Goal: Information Seeking & Learning: Learn about a topic

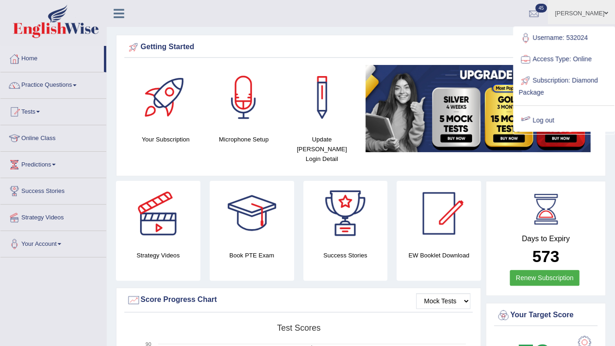
click at [457, 54] on div "Getting Started" at bounding box center [360, 49] width 473 height 18
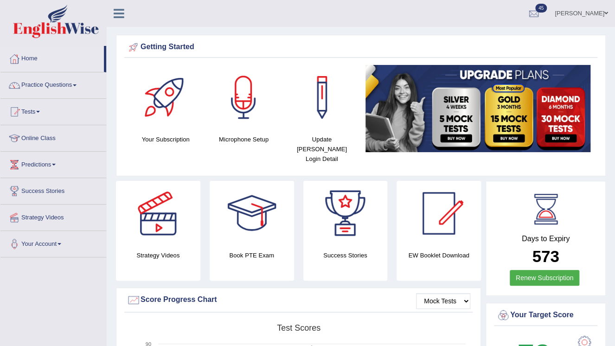
click at [601, 12] on link "[PERSON_NAME]" at bounding box center [581, 12] width 67 height 24
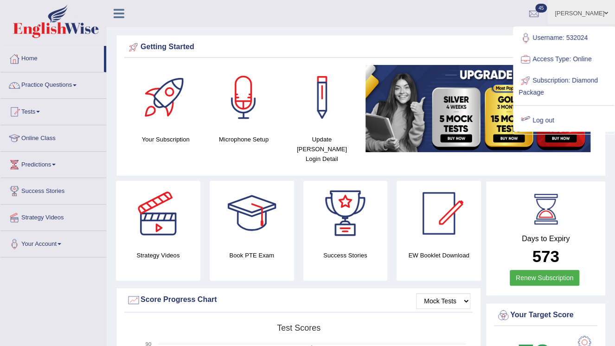
click at [411, 57] on div "Getting Started" at bounding box center [360, 49] width 473 height 18
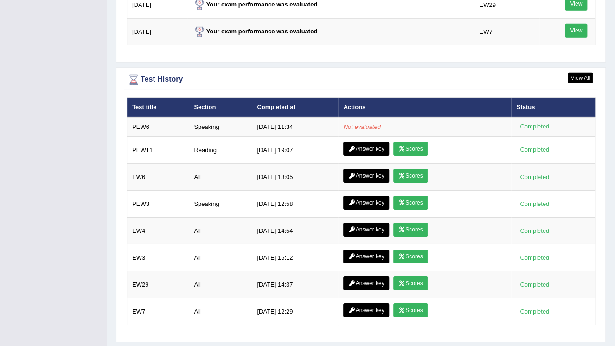
scroll to position [1243, 0]
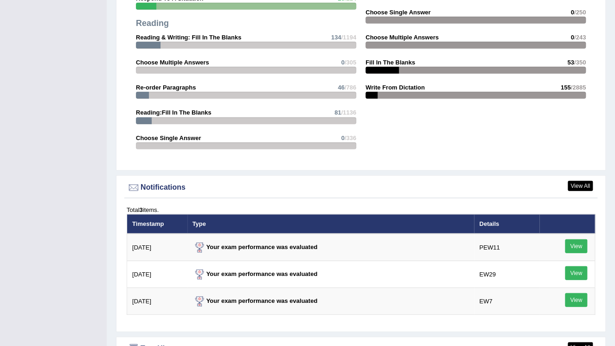
scroll to position [942, 0]
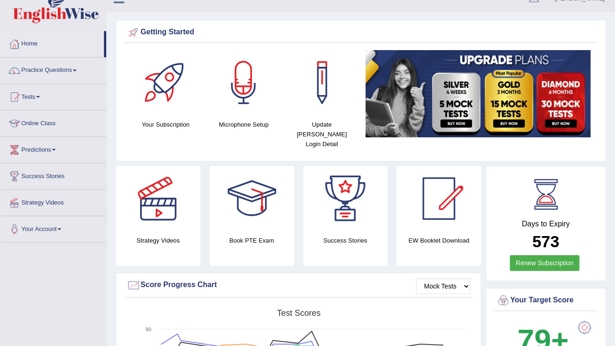
scroll to position [0, 0]
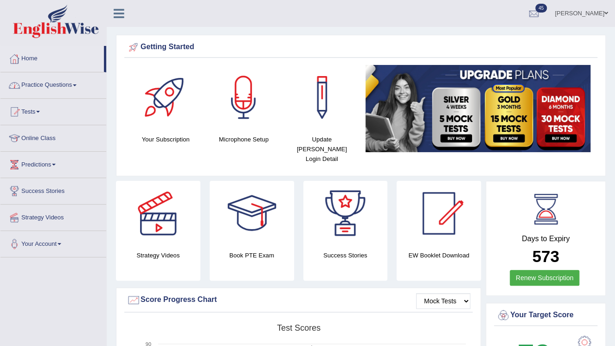
click at [42, 114] on link "Tests" at bounding box center [53, 110] width 106 height 23
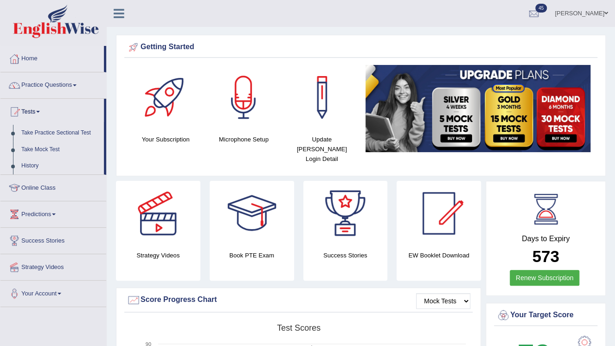
click at [35, 112] on link "Tests" at bounding box center [51, 110] width 103 height 23
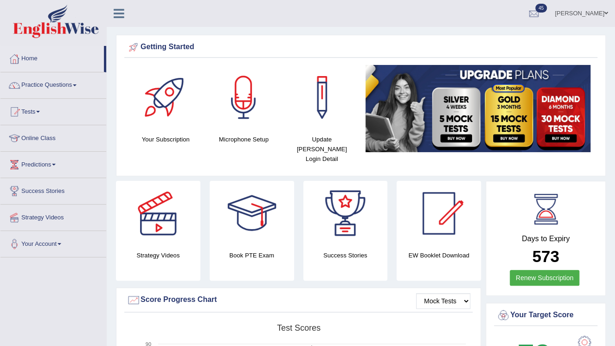
click at [35, 112] on link "Tests" at bounding box center [53, 110] width 106 height 23
click at [39, 84] on link "Practice Questions" at bounding box center [53, 83] width 106 height 23
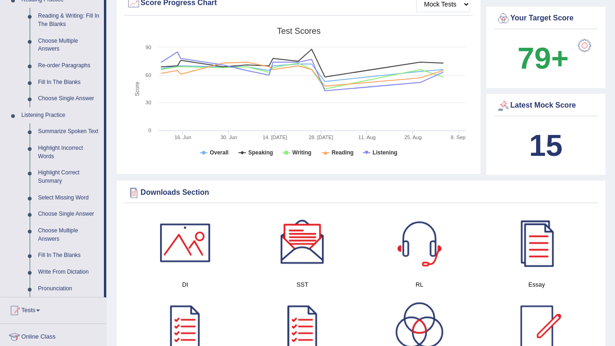
scroll to position [297, 0]
click at [91, 130] on link "Summarize Spoken Text" at bounding box center [69, 131] width 70 height 17
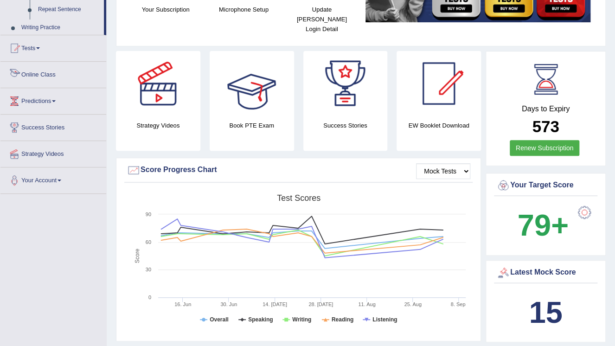
scroll to position [209, 0]
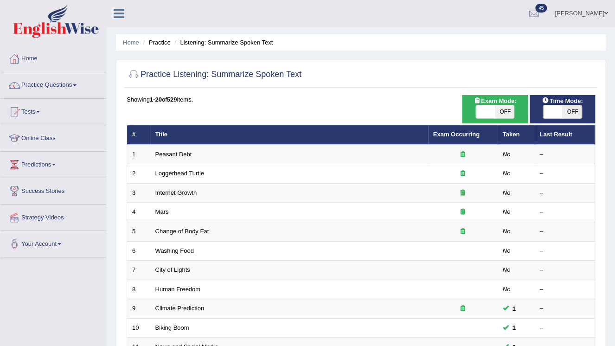
click at [180, 132] on th "Title" at bounding box center [289, 134] width 278 height 19
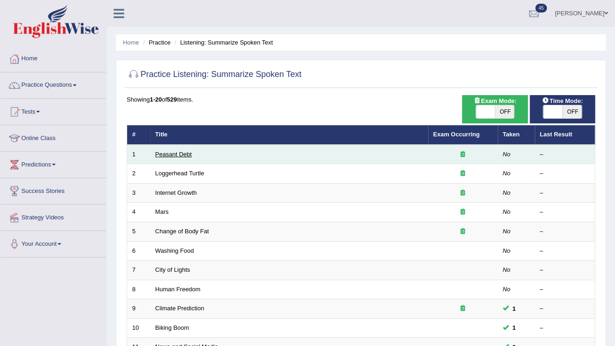
click at [167, 154] on link "Peasant Debt" at bounding box center [173, 154] width 37 height 7
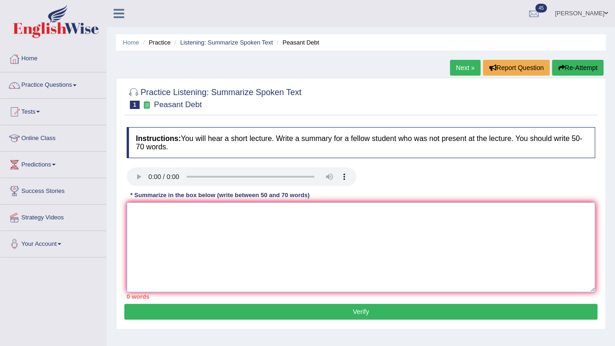
click at [185, 254] on textarea at bounding box center [361, 247] width 469 height 90
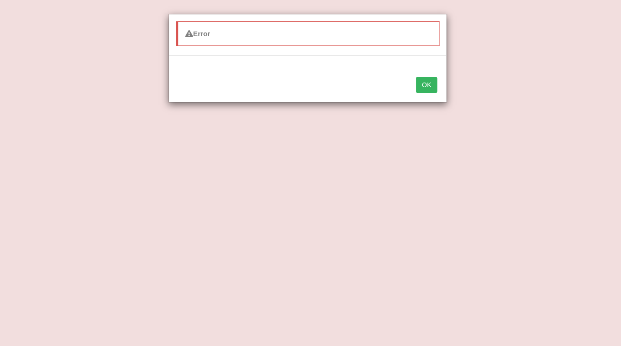
type textarea "The speaker provided a comprehensive overview"
click at [416, 77] on button "OK" at bounding box center [426, 85] width 21 height 16
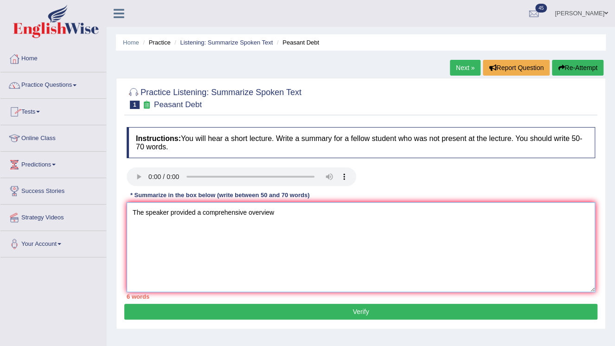
click at [278, 227] on textarea "The speaker provided a comprehensive overview" at bounding box center [361, 247] width 469 height 90
click at [273, 212] on textarea "The speaker provided a comprehensive overview suicide by farmers in [GEOGRAPHIC…" at bounding box center [361, 247] width 469 height 90
click at [376, 221] on textarea "The speaker provided a comprehensive overview of suicide by farmers in India." at bounding box center [361, 247] width 469 height 90
drag, startPoint x: 386, startPoint y: 235, endPoint x: 395, endPoint y: 214, distance: 22.8
click at [395, 214] on textarea "The speaker provided a comprehensive overview of suicide by farmers in India." at bounding box center [361, 247] width 469 height 90
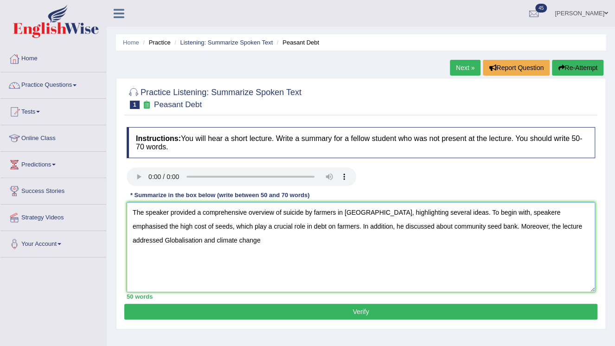
click at [581, 228] on textarea "The speaker provided a comprehensive overview of suicide by farmers in India, h…" at bounding box center [361, 247] width 469 height 90
drag, startPoint x: 209, startPoint y: 239, endPoint x: 260, endPoint y: 249, distance: 51.9
click at [260, 249] on textarea "The speaker provided a comprehensive overview of suicide by farmers in India, h…" at bounding box center [361, 247] width 469 height 90
click at [162, 241] on textarea "The speaker provided a comprehensive overview of suicide by farmers in India, h…" at bounding box center [361, 247] width 469 height 90
paste textarea "climate change"
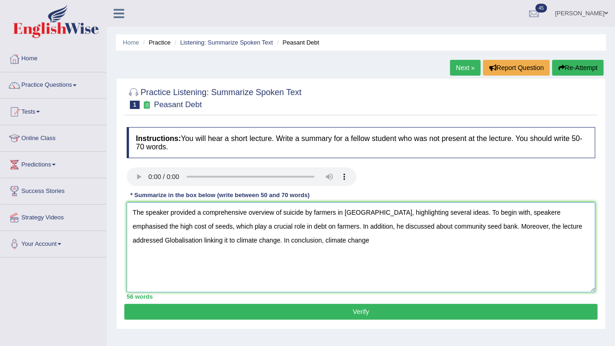
click at [299, 239] on textarea "The speaker provided a comprehensive overview of suicide by farmers in India, h…" at bounding box center [361, 247] width 469 height 90
click at [432, 226] on textarea "The speaker provided a comprehensive overview of suicide by farmers in India, h…" at bounding box center [361, 247] width 469 height 90
click at [354, 241] on textarea "The speaker provided a comprehensive overview of suicide by farmers in India, h…" at bounding box center [361, 247] width 469 height 90
click at [503, 212] on textarea "The speaker provided a comprehensive overview of suicide by farmers in India, h…" at bounding box center [361, 247] width 469 height 90
type textarea "The speaker provided a comprehensive overview of suicide by farmers in India, h…"
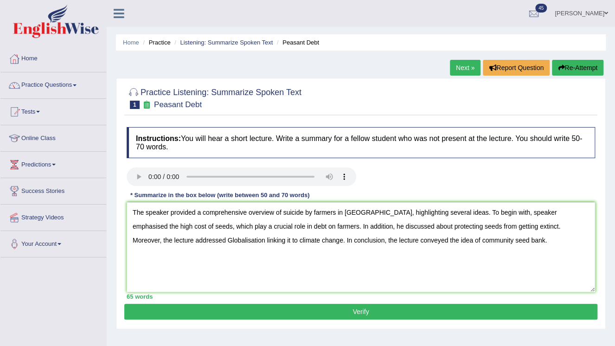
click at [420, 317] on button "Verify" at bounding box center [360, 312] width 473 height 16
click at [419, 314] on div "Home Practice Listening: Summarize Spoken Text Peasant Debt Next » Report Quest…" at bounding box center [361, 232] width 509 height 464
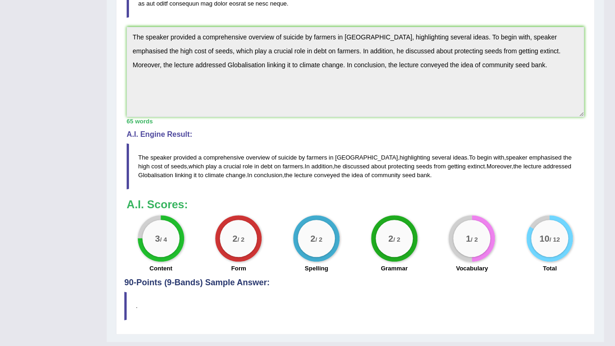
scroll to position [285, 0]
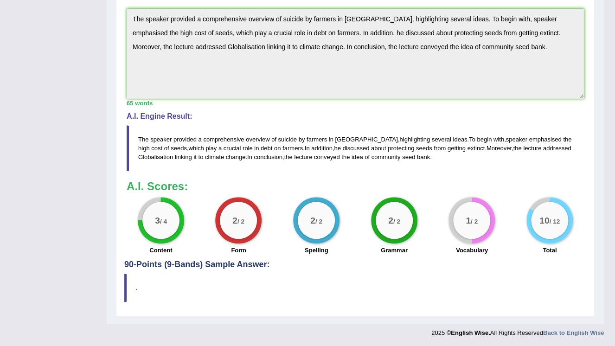
click at [244, 262] on h4 "90-Points (9-Bands) Sample Answer:" at bounding box center [355, 52] width 462 height 434
drag, startPoint x: 244, startPoint y: 262, endPoint x: 205, endPoint y: 285, distance: 45.1
click at [212, 280] on div "Practice Listening: Summarize Spoken Text 1 Peasant Debt Instructions: You will…" at bounding box center [355, 55] width 479 height 524
click at [122, 297] on div "Practice Listening: Summarize Spoken Text 1 Peasant Debt Instructions: You will…" at bounding box center [355, 55] width 479 height 524
click at [121, 296] on div "Practice Listening: Summarize Spoken Text 1 Peasant Debt Instructions: You will…" at bounding box center [355, 55] width 479 height 524
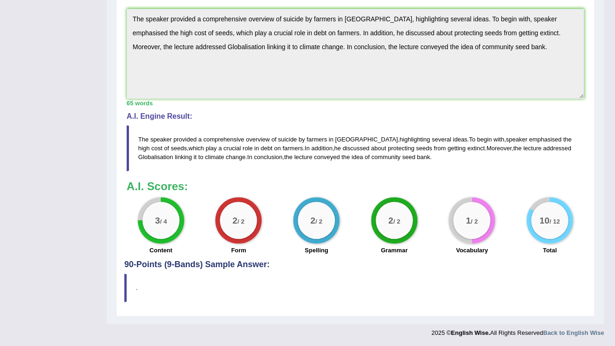
drag, startPoint x: 119, startPoint y: 295, endPoint x: 149, endPoint y: 245, distance: 58.1
click at [119, 294] on div "Practice Listening: Summarize Spoken Text 1 Peasant Debt Instructions: You will…" at bounding box center [355, 55] width 479 height 524
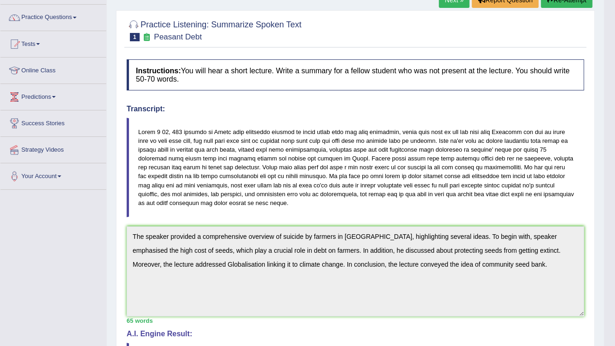
scroll to position [0, 0]
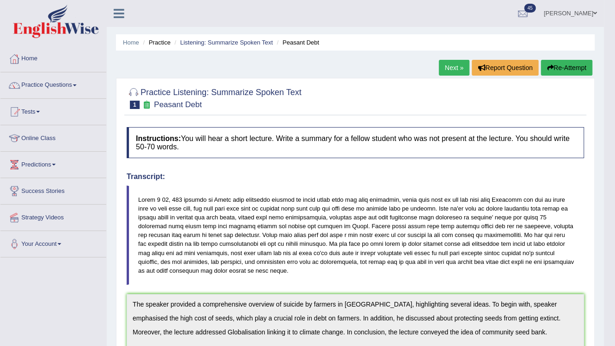
click at [41, 86] on link "Practice Questions" at bounding box center [53, 83] width 106 height 23
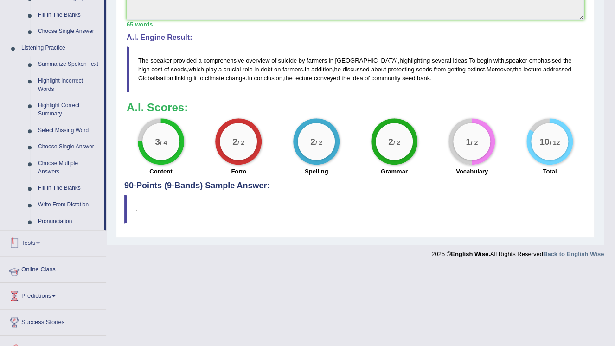
scroll to position [406, 0]
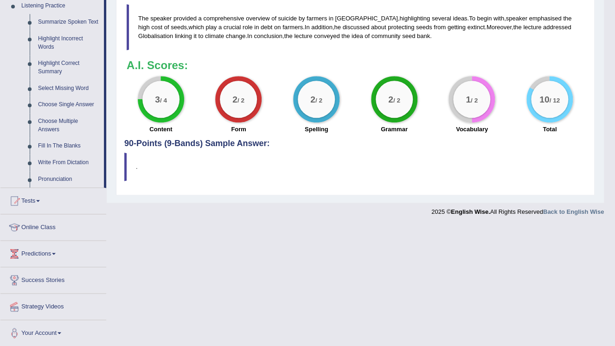
click at [23, 200] on link "Tests" at bounding box center [53, 199] width 106 height 23
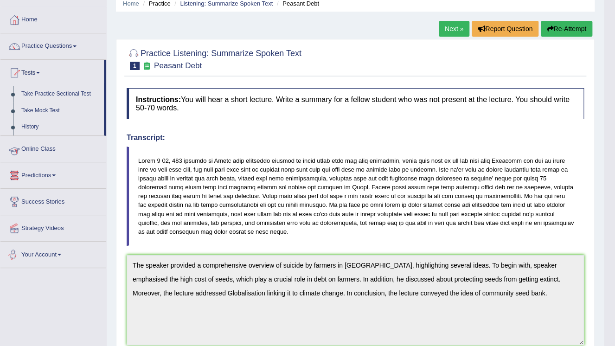
scroll to position [26, 0]
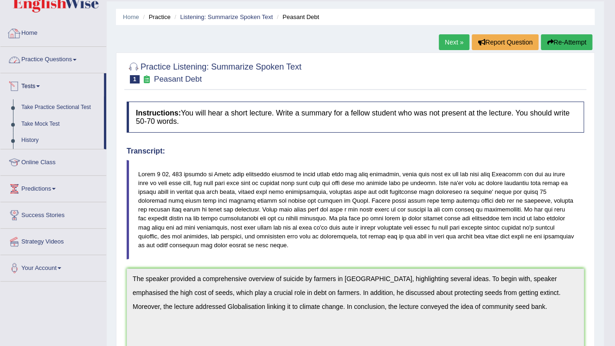
click at [76, 56] on link "Practice Questions" at bounding box center [53, 58] width 106 height 23
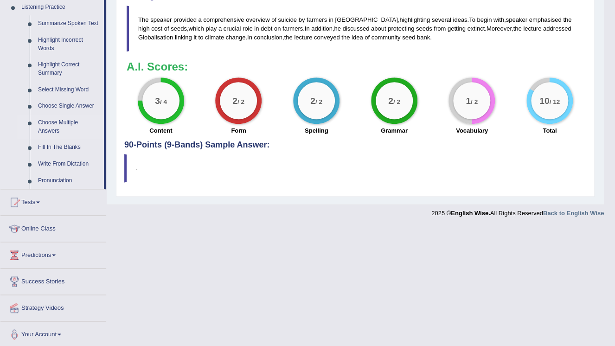
scroll to position [406, 0]
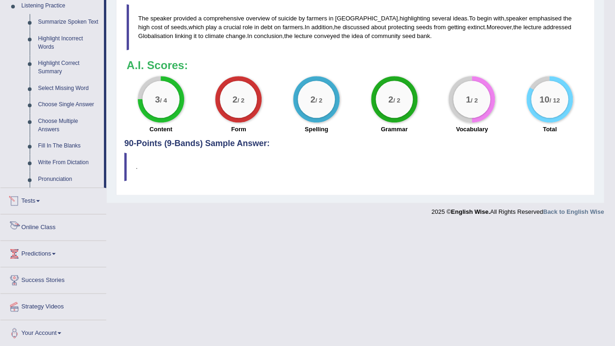
click at [29, 200] on link "Tests" at bounding box center [53, 199] width 106 height 23
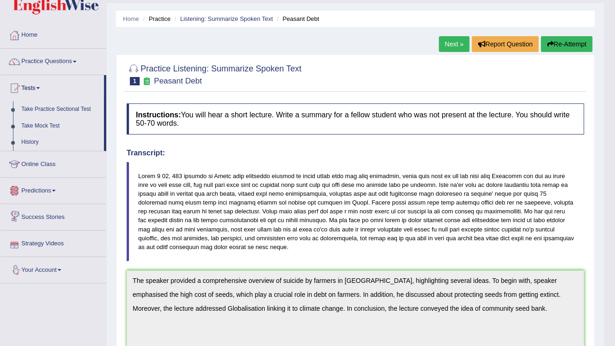
scroll to position [0, 0]
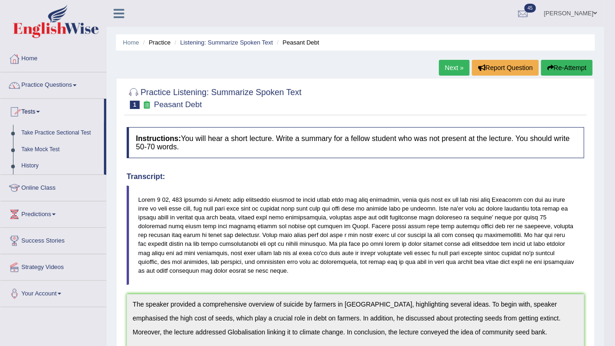
drag, startPoint x: 400, startPoint y: 87, endPoint x: 548, endPoint y: 6, distance: 168.8
click at [525, 14] on div at bounding box center [523, 14] width 14 height 14
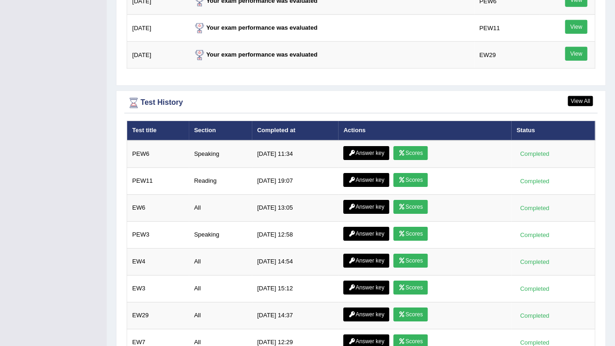
scroll to position [1219, 0]
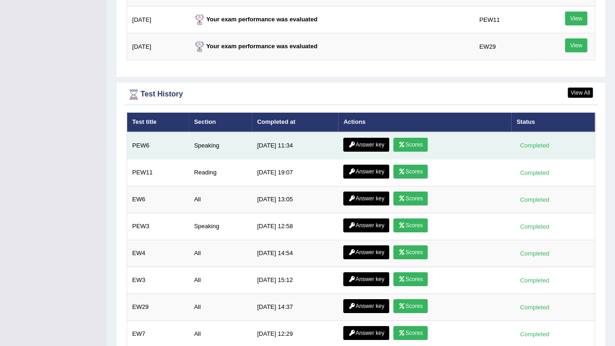
click at [393, 138] on link "Scores" at bounding box center [410, 145] width 34 height 14
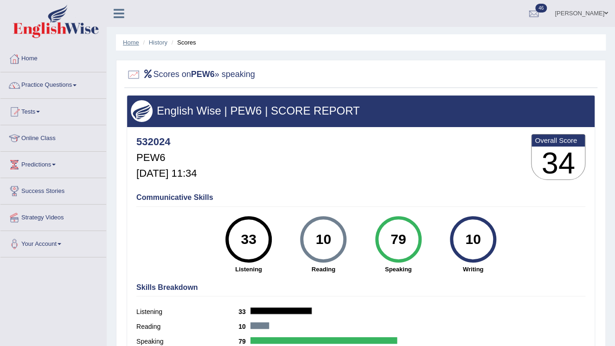
click at [130, 39] on link "Home" at bounding box center [131, 42] width 16 height 7
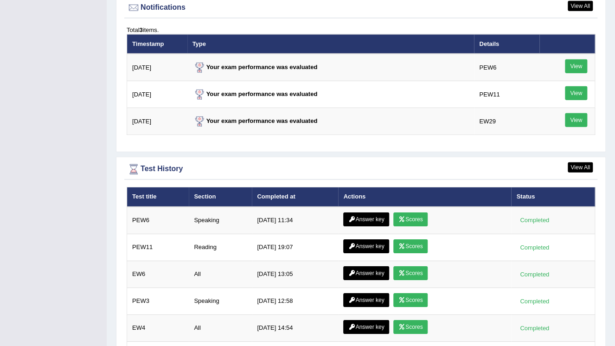
click at [383, 213] on link "Answer key" at bounding box center [366, 220] width 46 height 14
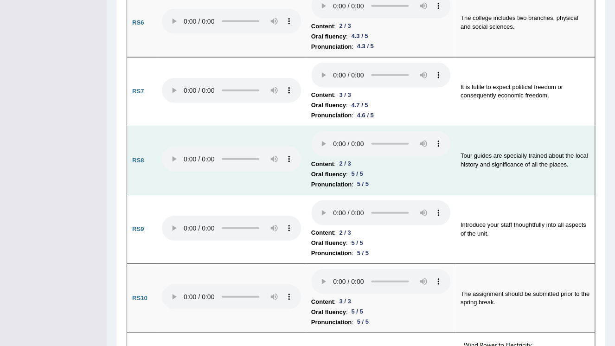
scroll to position [1039, 0]
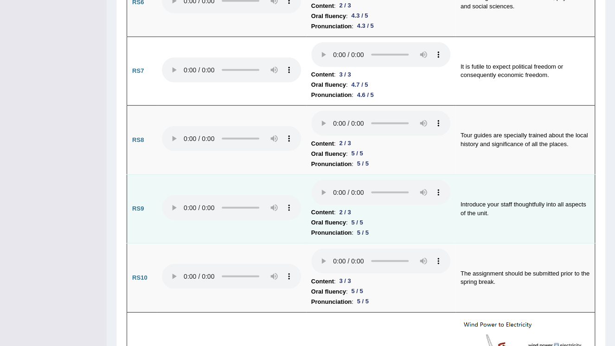
click at [325, 218] on td "Content : 2 / 3 Oral fluency : 5 / 5 Pronunciation : 5 / 5" at bounding box center [380, 208] width 149 height 69
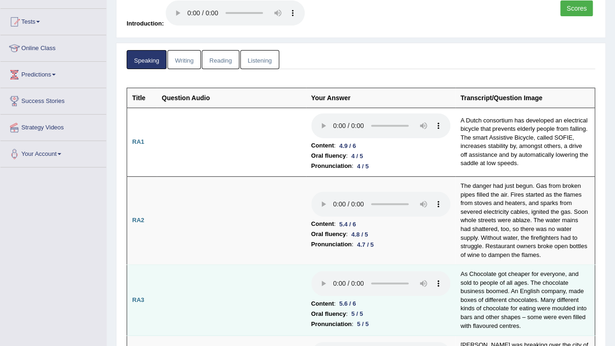
scroll to position [24, 0]
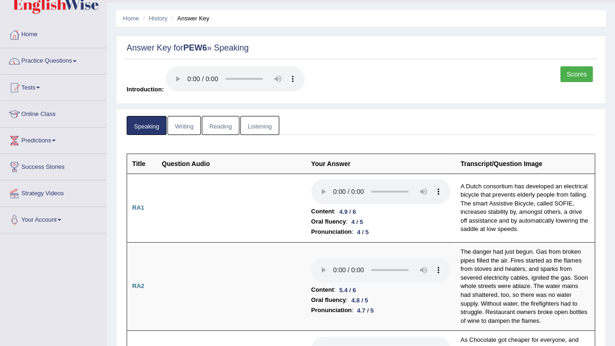
click at [574, 73] on link "Scores" at bounding box center [577, 74] width 32 height 16
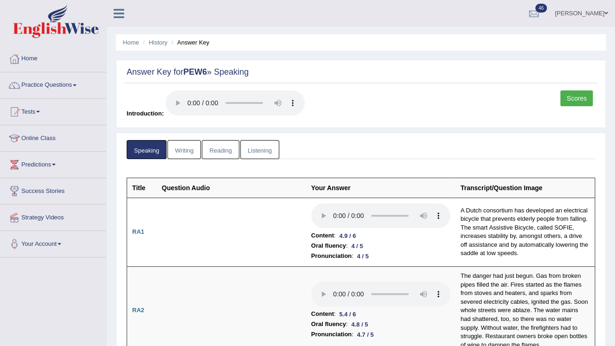
click at [260, 150] on link "Listening" at bounding box center [259, 149] width 39 height 19
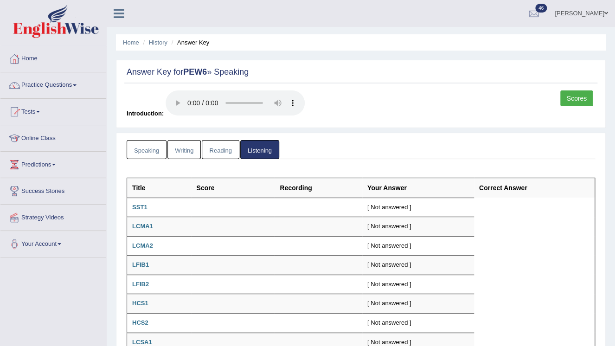
click at [547, 11] on span "46" at bounding box center [541, 8] width 12 height 9
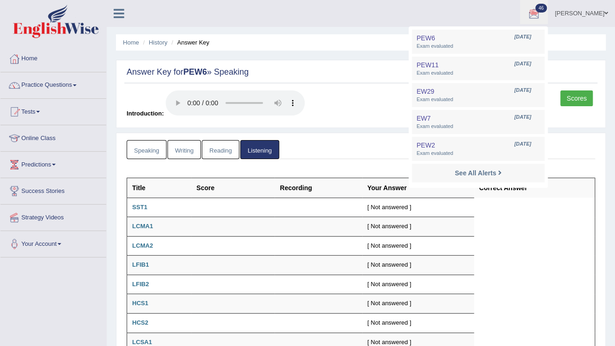
click at [40, 110] on link "Tests" at bounding box center [53, 110] width 106 height 23
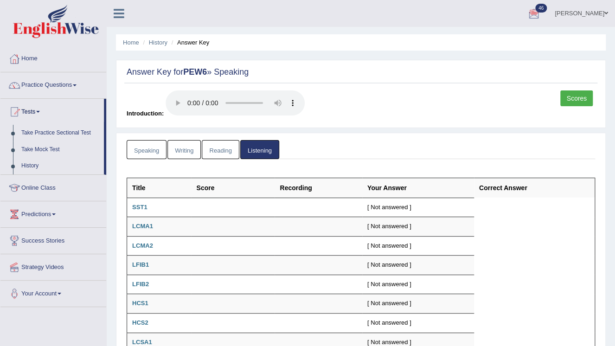
click at [77, 85] on span at bounding box center [75, 85] width 4 height 2
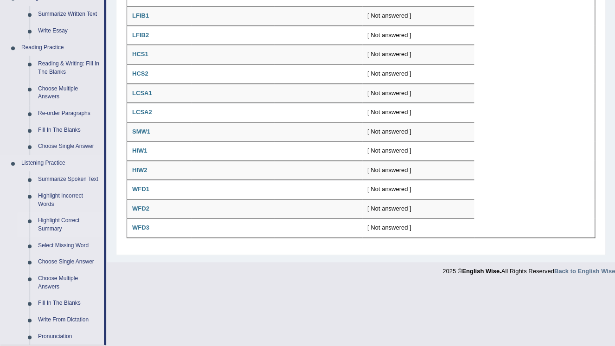
scroll to position [260, 0]
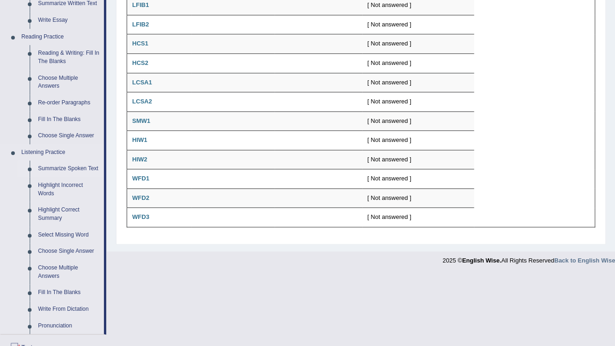
click at [47, 168] on link "Summarize Spoken Text" at bounding box center [69, 169] width 70 height 17
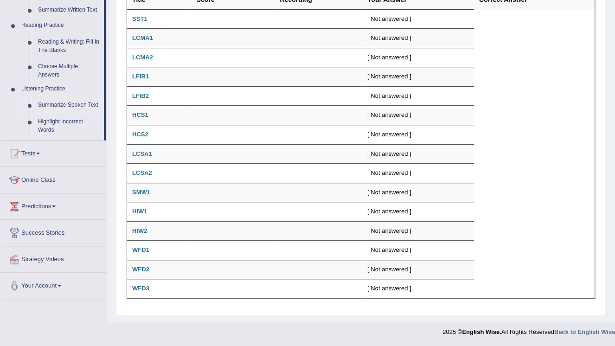
scroll to position [187, 0]
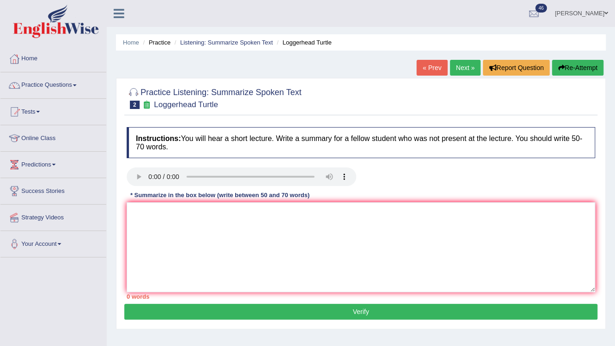
click at [442, 68] on link "« Prev" at bounding box center [432, 68] width 31 height 16
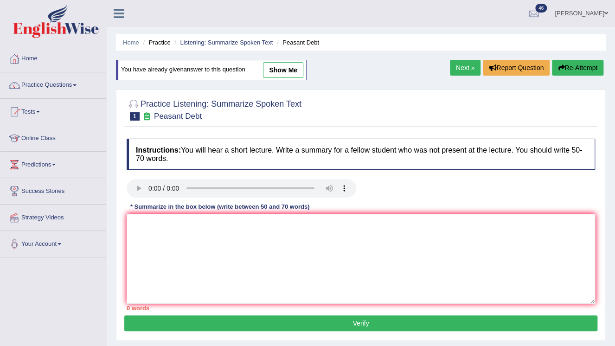
click at [286, 62] on link "show me" at bounding box center [283, 70] width 40 height 16
type textarea "The speaker provided a comprehensive overview of suicide by farmers in India, h…"
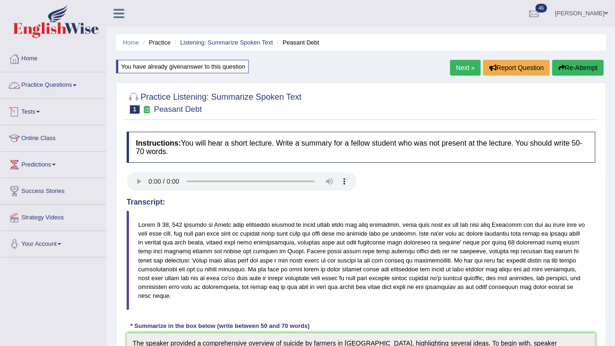
click at [37, 84] on link "Practice Questions" at bounding box center [53, 83] width 106 height 23
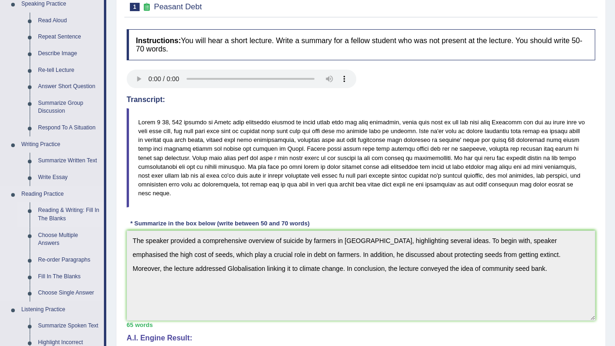
scroll to position [223, 0]
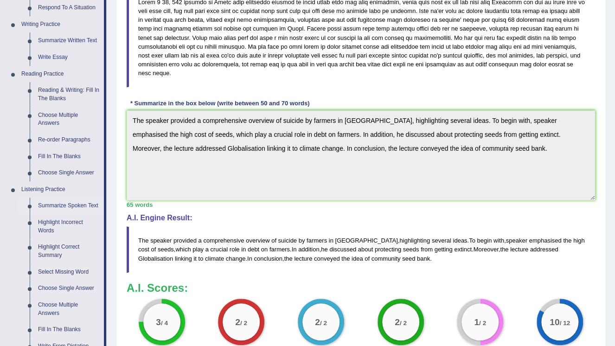
click at [39, 208] on link "Summarize Spoken Text" at bounding box center [69, 206] width 70 height 17
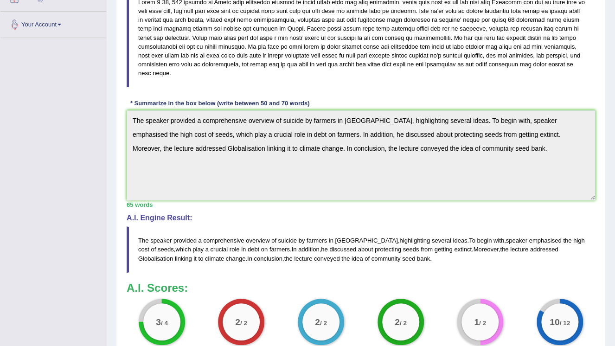
scroll to position [227, 0]
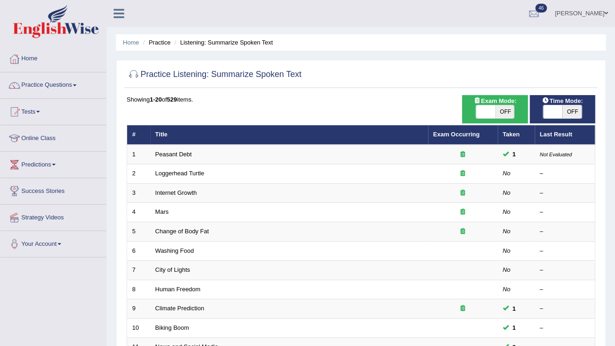
click at [576, 115] on span "OFF" at bounding box center [572, 111] width 19 height 13
checkbox input "true"
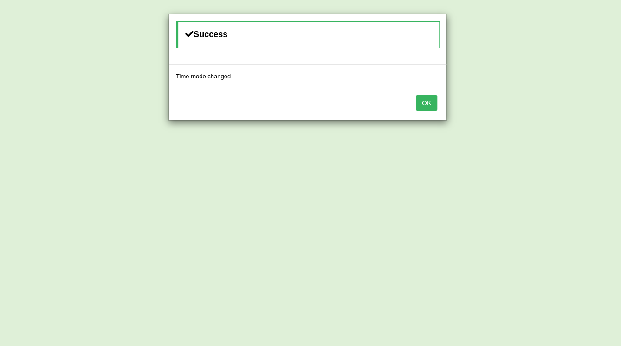
click at [423, 103] on button "OK" at bounding box center [426, 103] width 21 height 16
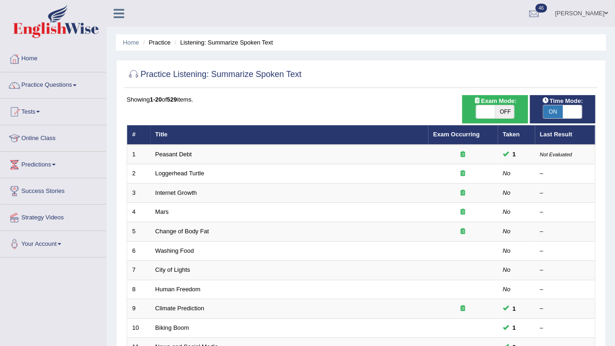
click at [501, 110] on span "OFF" at bounding box center [504, 111] width 19 height 13
checkbox input "true"
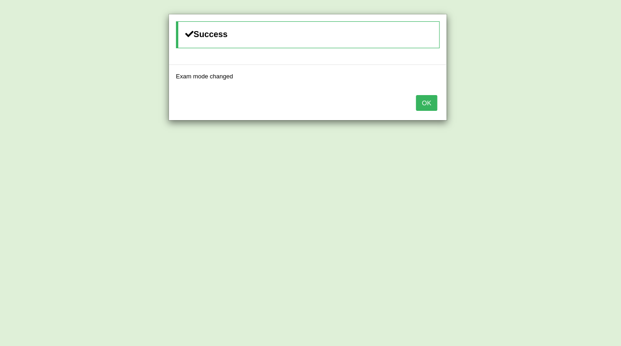
click at [421, 106] on button "OK" at bounding box center [426, 103] width 21 height 16
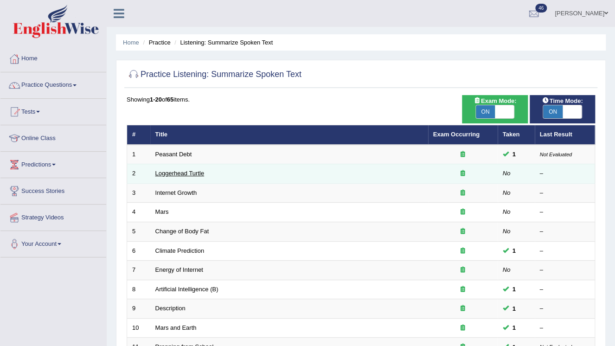
click at [173, 172] on link "Loggerhead Turtle" at bounding box center [179, 173] width 49 height 7
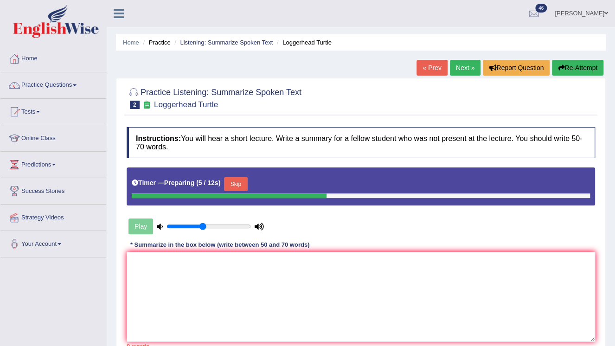
click at [239, 184] on button "Skip" at bounding box center [235, 184] width 23 height 14
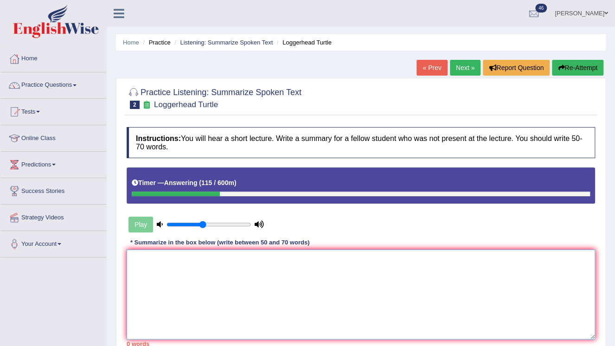
click at [180, 290] on textarea at bounding box center [361, 295] width 469 height 90
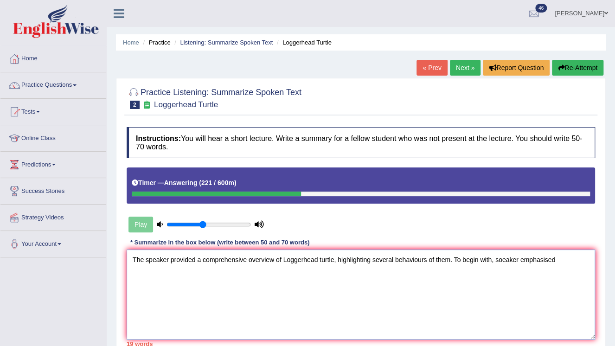
click at [503, 260] on textarea "The speaker provided a comprehensive overview of Loggerhead turtle, highlightin…" at bounding box center [361, 295] width 469 height 90
click at [563, 259] on textarea "The speaker provided a comprehensive overview of Loggerhead turtle, highlightin…" at bounding box center [361, 295] width 469 height 90
click at [391, 258] on textarea "The speaker provided a comprehensive overview of Loggerhead turtle, highlightin…" at bounding box center [361, 295] width 469 height 90
click at [214, 277] on textarea "The speaker provided a comprehensive overview of Loggerhead turtle, highlightin…" at bounding box center [361, 295] width 469 height 90
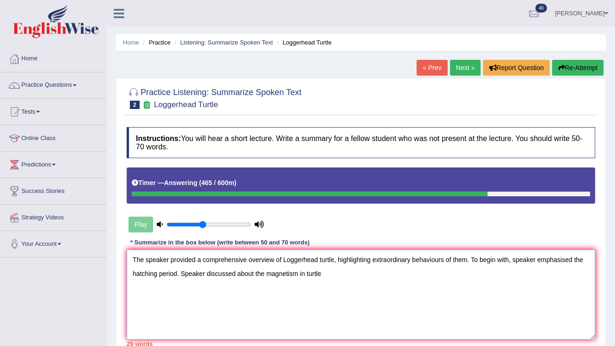
click at [206, 273] on textarea "The speaker provided a comprehensive overview of Loggerhead turtle, highlightin…" at bounding box center [361, 295] width 469 height 90
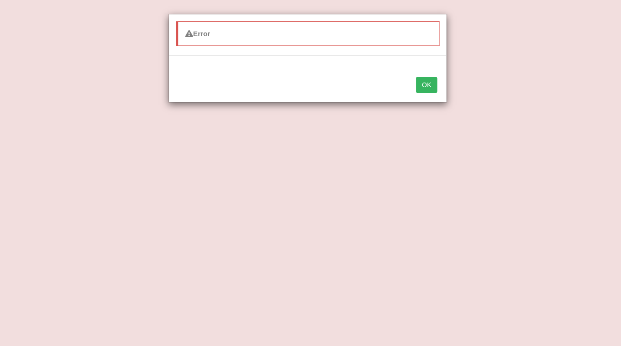
type textarea "The speaker provided a comprehensive overview of Loggerhead turtle, highlightin…"
